Goal: Navigation & Orientation: Understand site structure

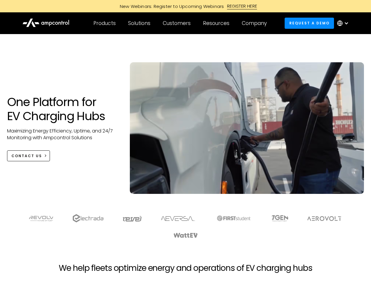
click at [181, 23] on div "Customers" at bounding box center [177, 23] width 28 height 6
click at [104, 23] on div "Products" at bounding box center [104, 23] width 22 height 6
click at [139, 23] on div "Solutions" at bounding box center [139, 23] width 22 height 6
click at [178, 23] on div "Customers" at bounding box center [177, 23] width 28 height 6
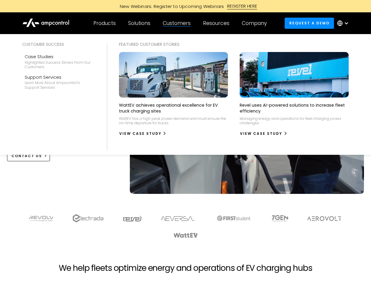
click at [217, 23] on div "Resources" at bounding box center [216, 23] width 26 height 6
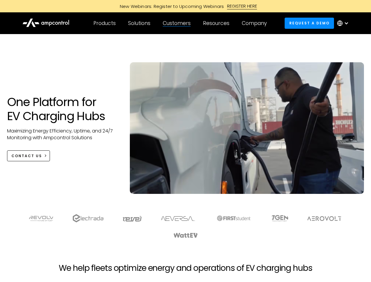
click at [256, 23] on div "Company" at bounding box center [254, 23] width 25 height 6
click at [344, 23] on div at bounding box center [346, 23] width 5 height 5
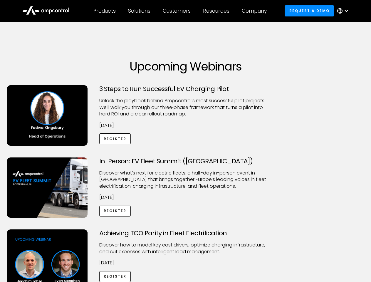
click at [181, 11] on div "Customers" at bounding box center [177, 11] width 28 height 6
click at [104, 11] on div "Products" at bounding box center [104, 11] width 22 height 6
click at [139, 11] on div "Solutions" at bounding box center [139, 11] width 22 height 6
click at [178, 11] on div "Customers" at bounding box center [177, 11] width 28 height 6
click at [217, 11] on div "Resources" at bounding box center [216, 11] width 26 height 6
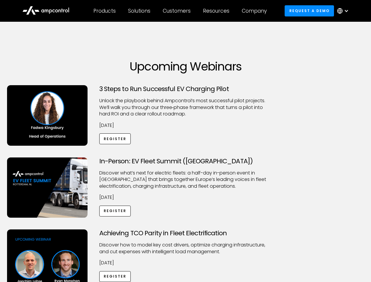
click at [256, 11] on div "Company" at bounding box center [254, 11] width 25 height 6
click at [344, 11] on div at bounding box center [346, 11] width 5 height 5
